Goal: Use online tool/utility: Use online tool/utility

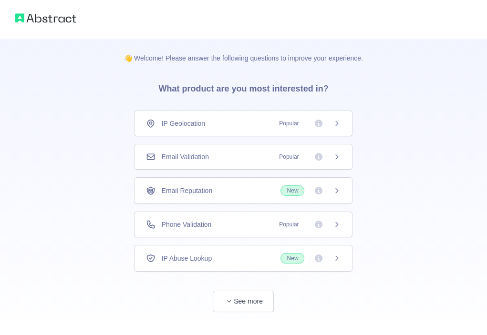
click at [247, 155] on div "Email Validation Popular" at bounding box center [243, 157] width 195 height 10
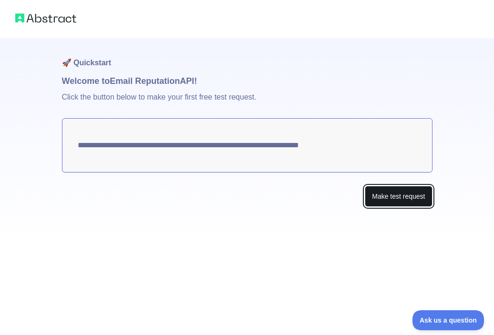
drag, startPoint x: 407, startPoint y: 196, endPoint x: 402, endPoint y: 200, distance: 5.7
click at [402, 200] on button "Make test request" at bounding box center [398, 196] width 67 height 21
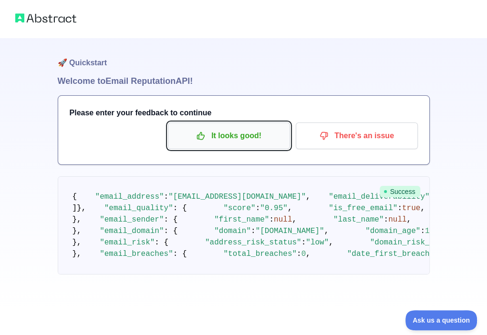
click at [260, 142] on p "It looks good!" at bounding box center [229, 136] width 108 height 16
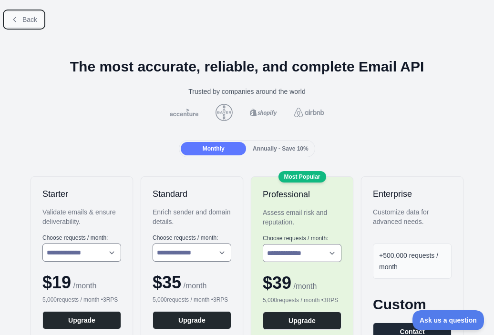
click at [34, 22] on span "Back" at bounding box center [29, 20] width 15 height 8
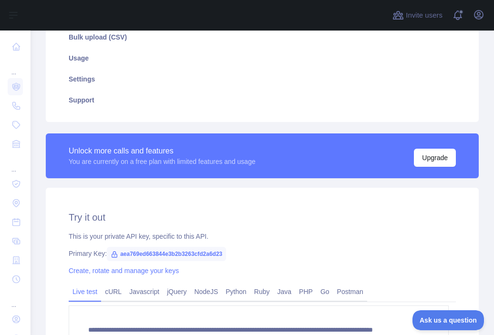
scroll to position [191, 0]
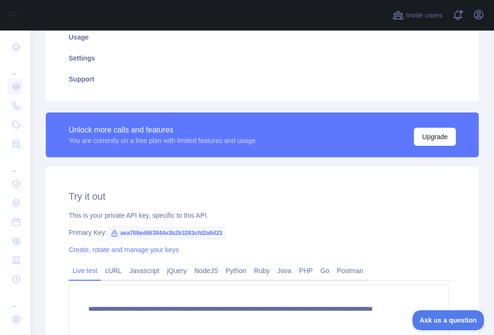
click at [185, 235] on span "aea769ed663844e3b2b3263cfd2a6d23" at bounding box center [166, 233] width 119 height 14
copy span "aea769ed663844e3b2b3263cfd2a6d23"
